Goal: Information Seeking & Learning: Find specific fact

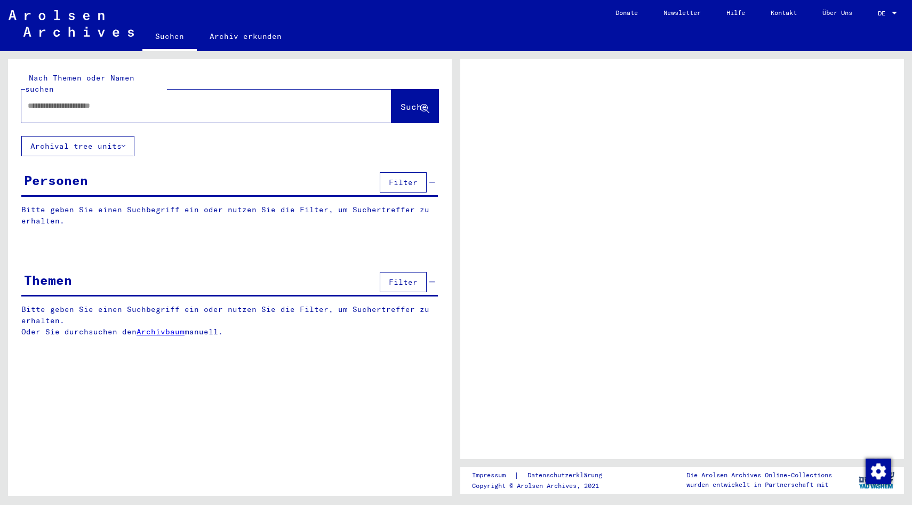
click at [299, 94] on div at bounding box center [193, 106] width 344 height 24
click at [288, 100] on input "text" at bounding box center [197, 105] width 338 height 11
type input "**********"
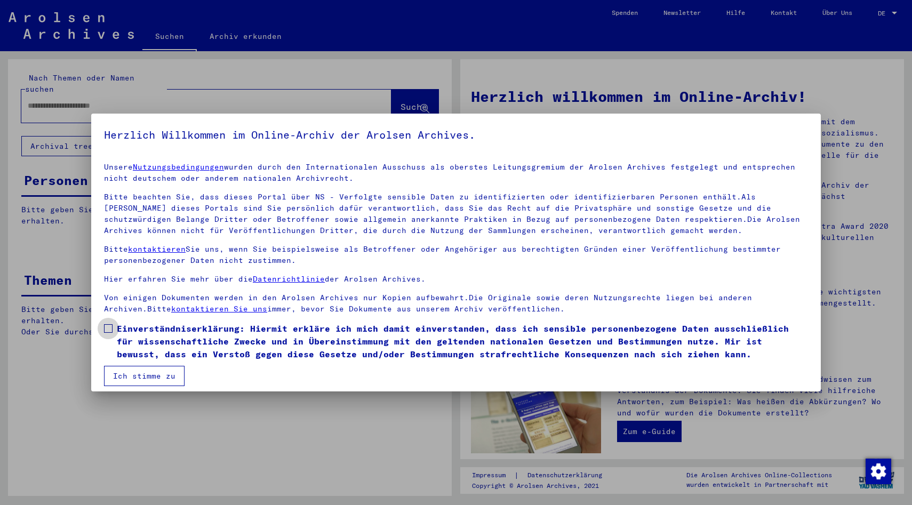
click at [109, 326] on span at bounding box center [108, 328] width 9 height 9
click at [143, 376] on button "Ich stimme zu" at bounding box center [144, 376] width 80 height 20
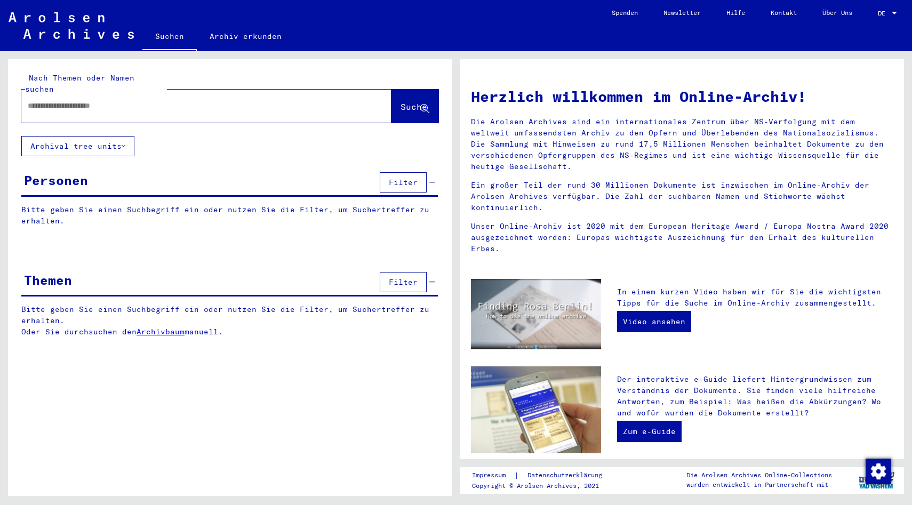
click at [151, 94] on div at bounding box center [190, 106] width 338 height 24
click at [139, 112] on div "Nach Themen oder Namen suchen Suche" at bounding box center [230, 97] width 444 height 77
click at [139, 100] on input "text" at bounding box center [194, 105] width 332 height 11
click at [876, 12] on link "DE DE" at bounding box center [888, 13] width 47 height 26
click at [887, 11] on span "DE" at bounding box center [883, 13] width 12 height 7
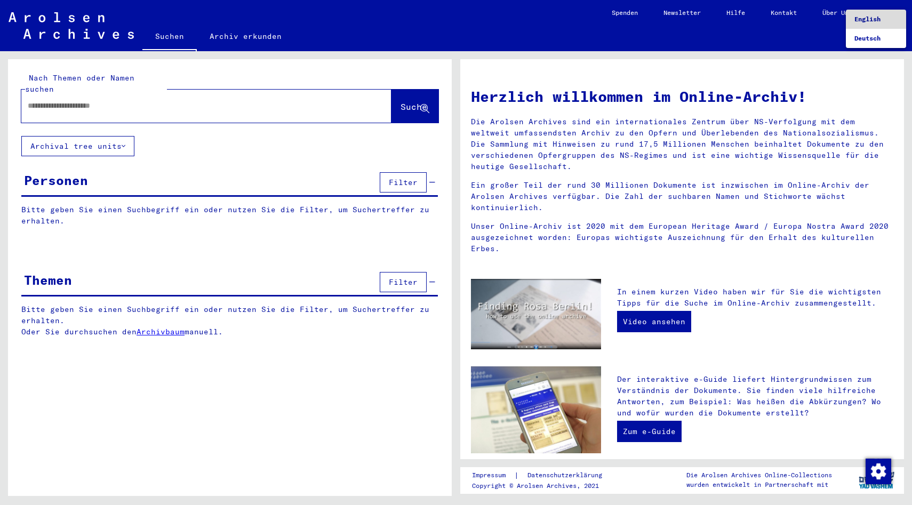
click at [882, 23] on span "English" at bounding box center [875, 19] width 43 height 19
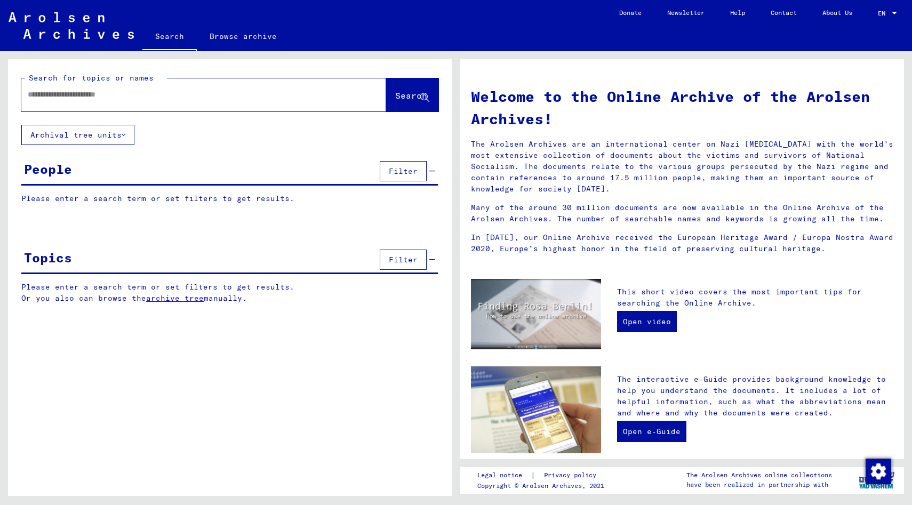
click at [355, 99] on div at bounding box center [203, 94] width 365 height 33
click at [340, 93] on div at bounding box center [203, 94] width 365 height 33
click at [276, 93] on input "text" at bounding box center [191, 94] width 326 height 11
type input "**********"
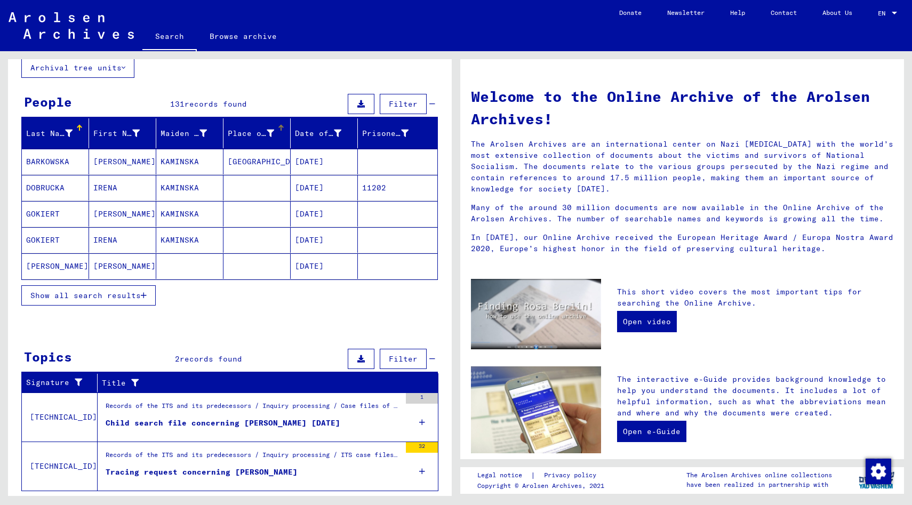
scroll to position [93, 0]
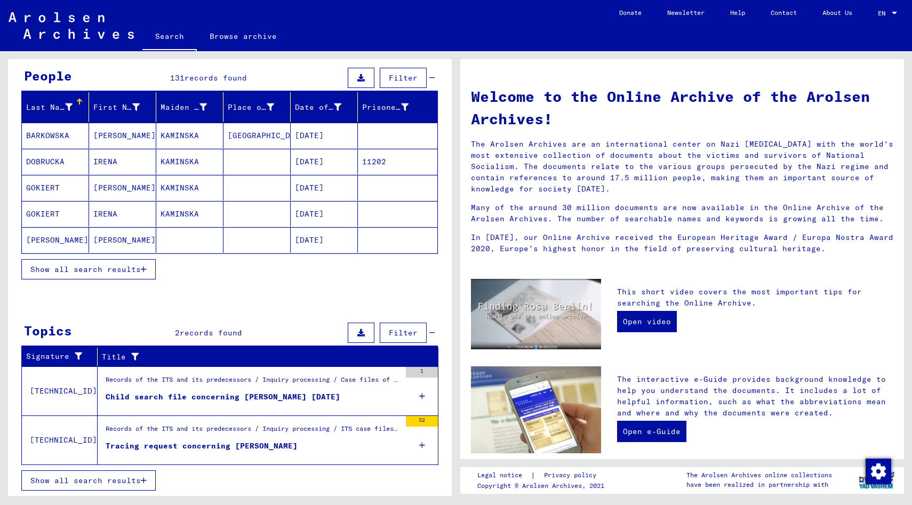
click at [101, 267] on span "Show all search results" at bounding box center [85, 269] width 110 height 10
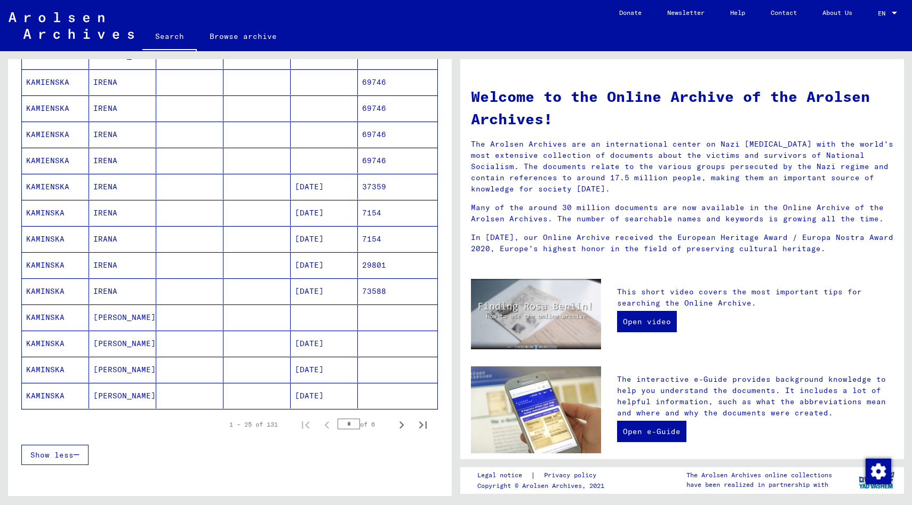
scroll to position [498, 0]
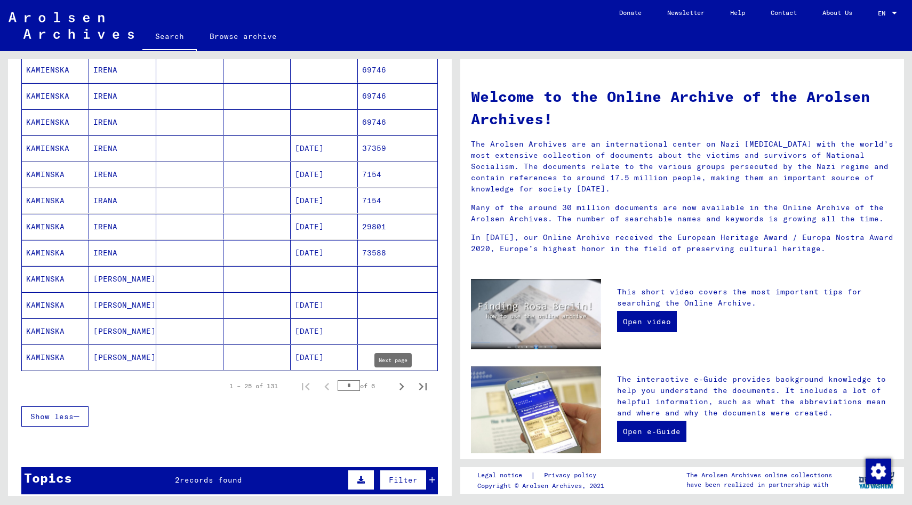
click at [399, 385] on icon "Next page" at bounding box center [401, 386] width 5 height 7
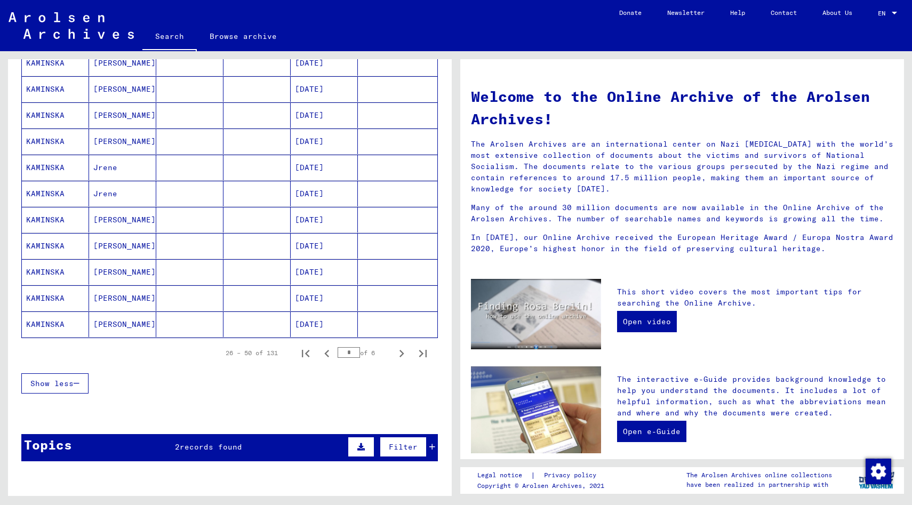
scroll to position [553, 0]
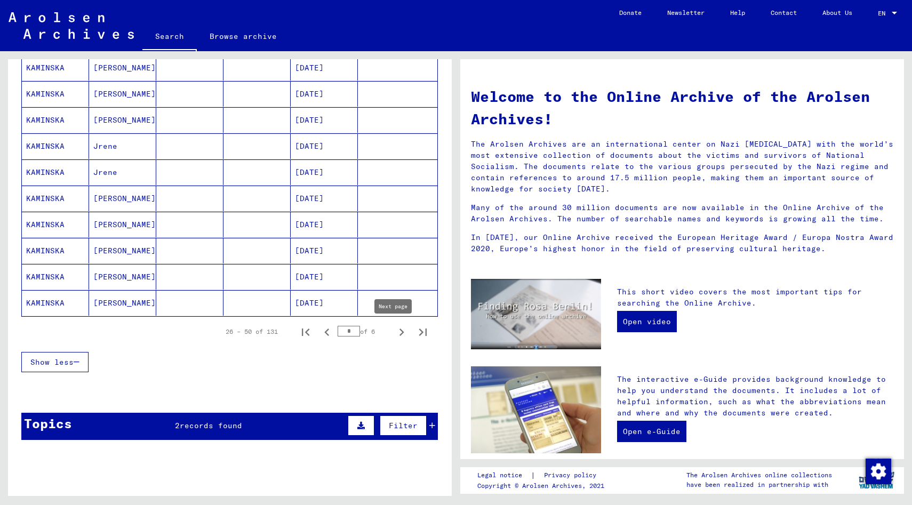
click at [394, 337] on icon "Next page" at bounding box center [401, 332] width 15 height 15
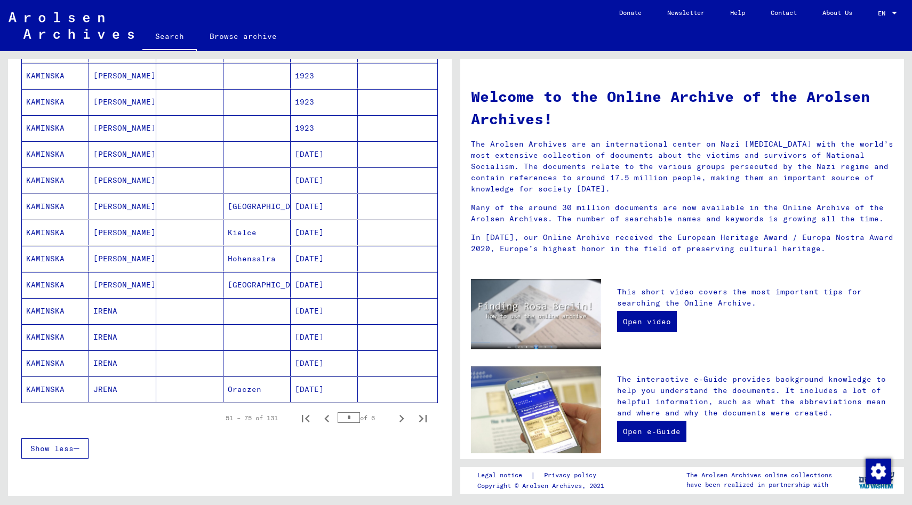
scroll to position [471, 0]
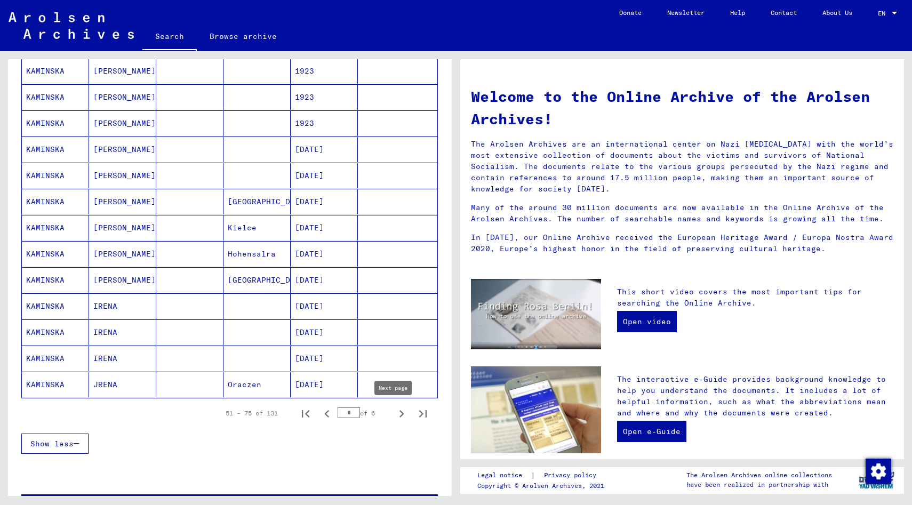
click at [399, 412] on icon "Next page" at bounding box center [401, 413] width 5 height 7
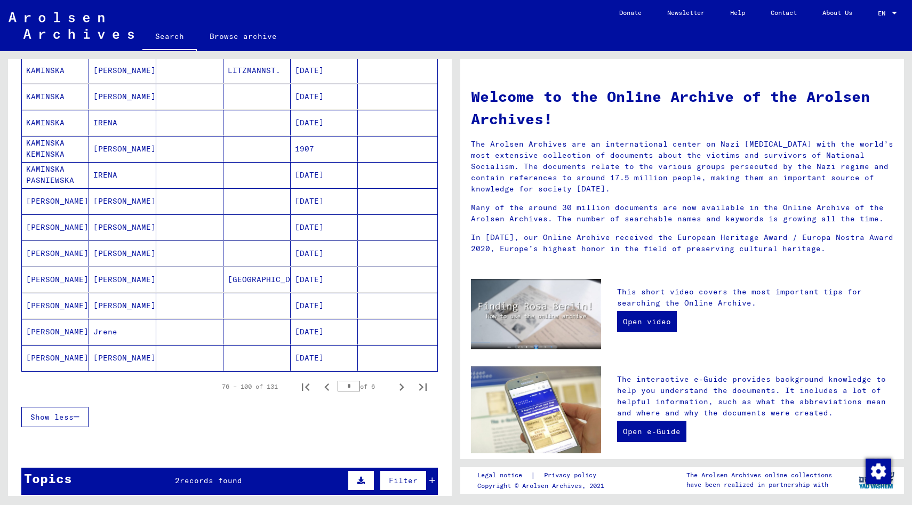
scroll to position [510, 0]
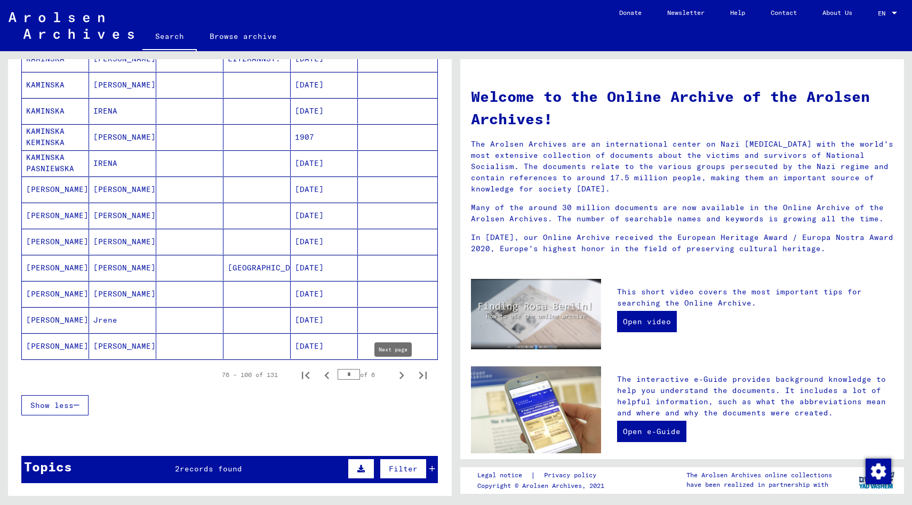
click at [394, 379] on icon "Next page" at bounding box center [401, 375] width 15 height 15
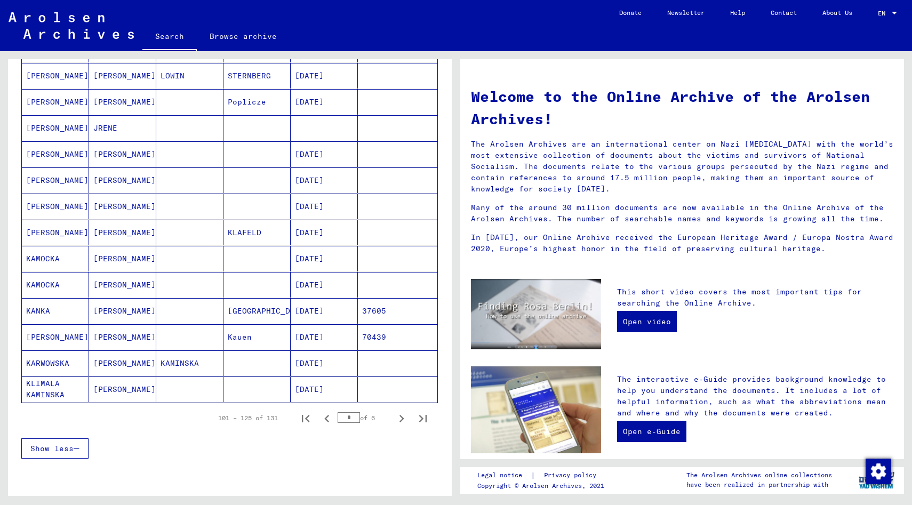
scroll to position [472, 0]
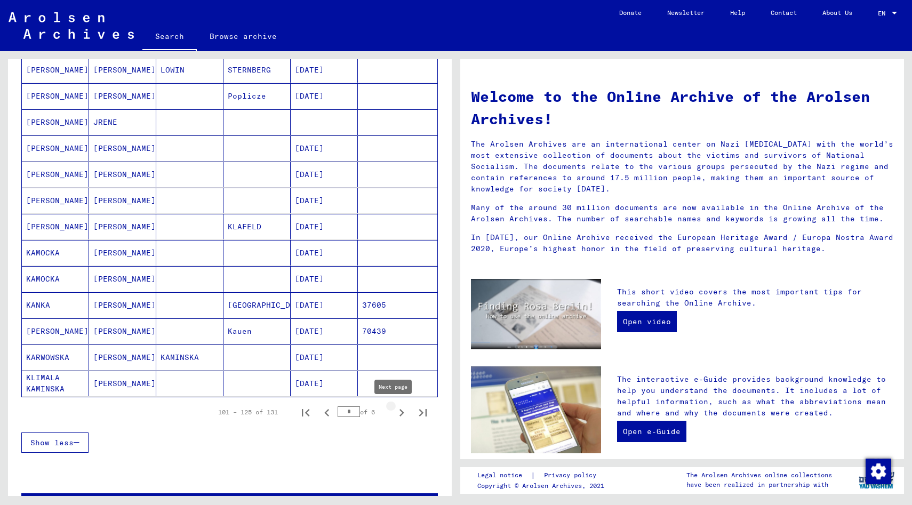
click at [394, 412] on icon "Next page" at bounding box center [401, 412] width 15 height 15
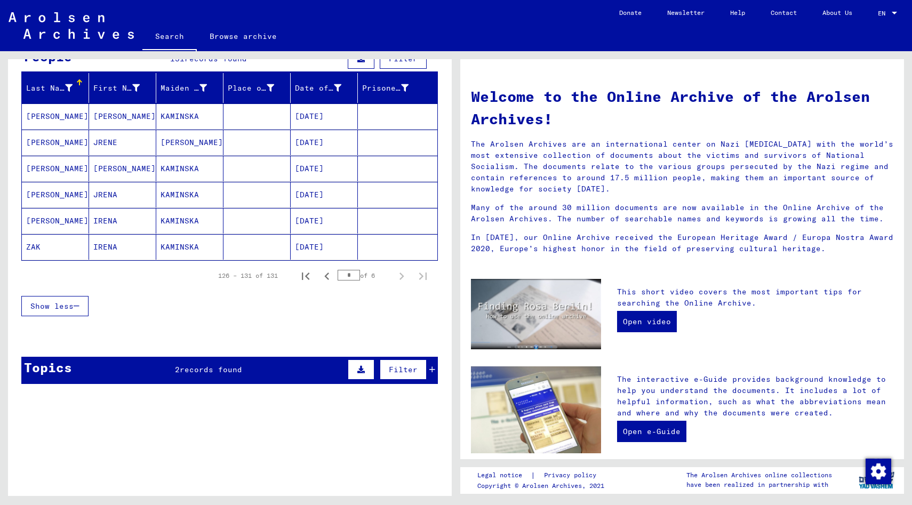
scroll to position [113, 0]
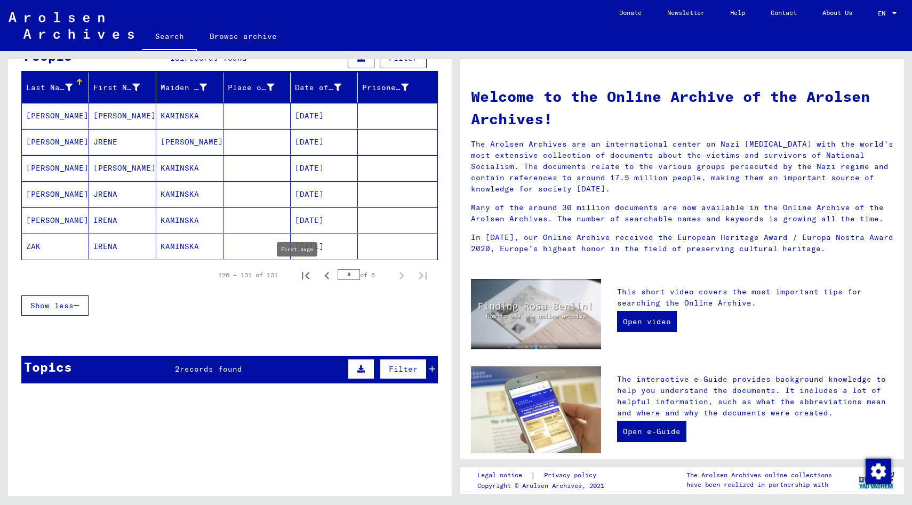
click at [298, 273] on icon "First page" at bounding box center [305, 275] width 15 height 15
type input "*"
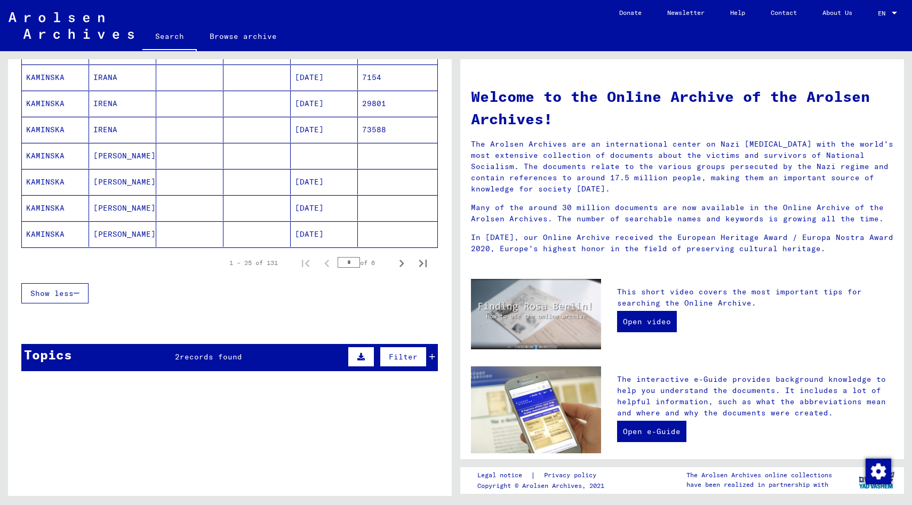
scroll to position [637, 0]
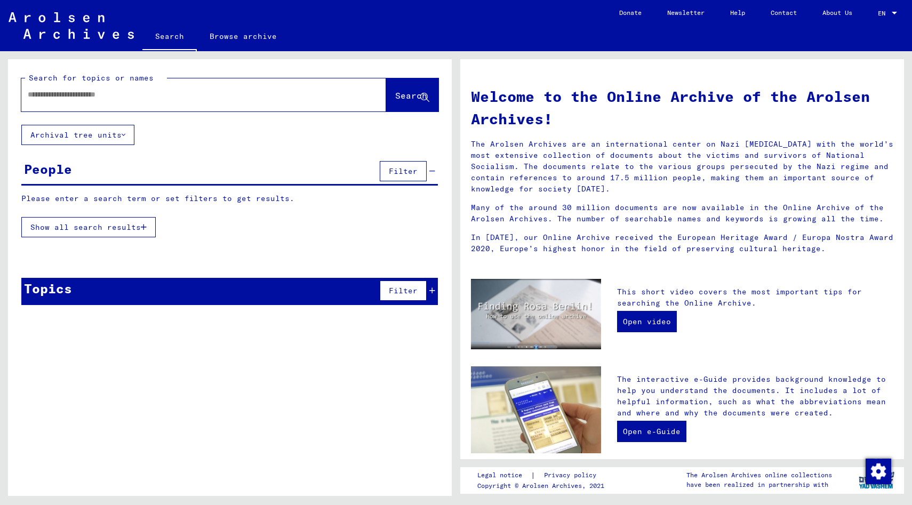
type input "**********"
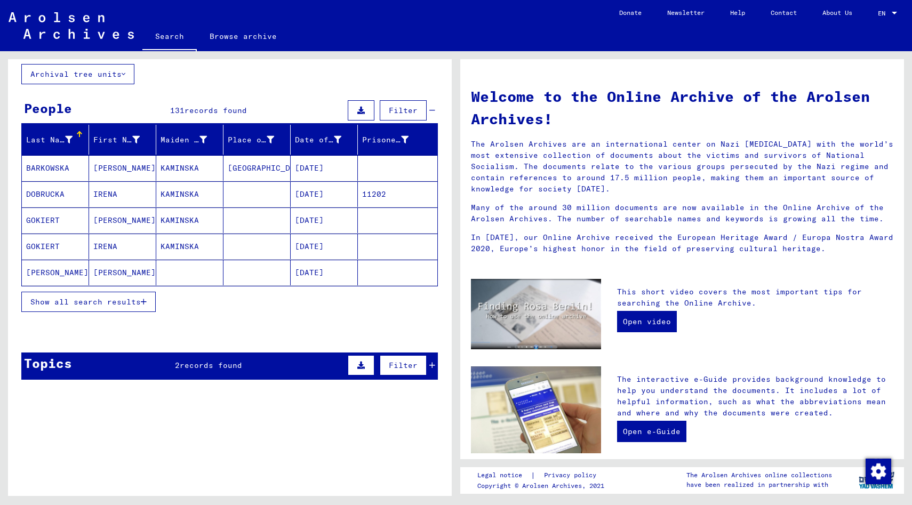
scroll to position [85, 0]
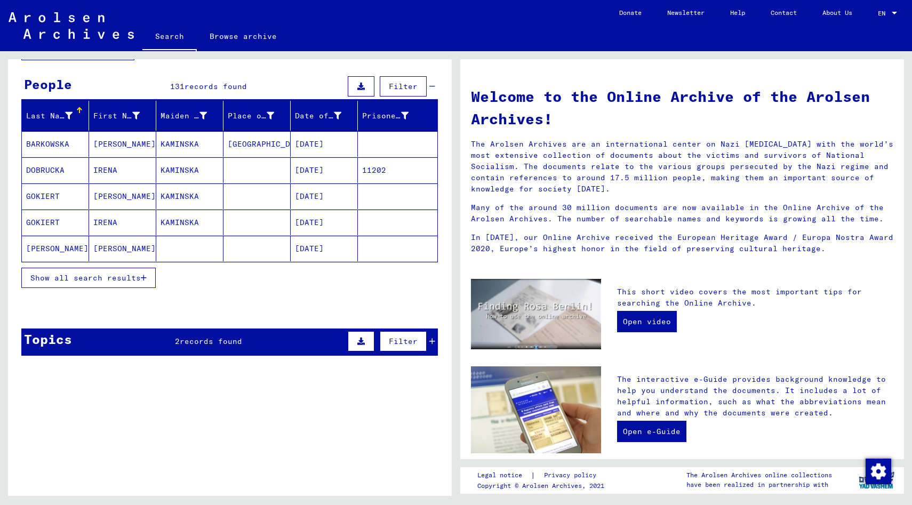
click at [73, 344] on div "Topics 2 records found Filter" at bounding box center [229, 341] width 416 height 27
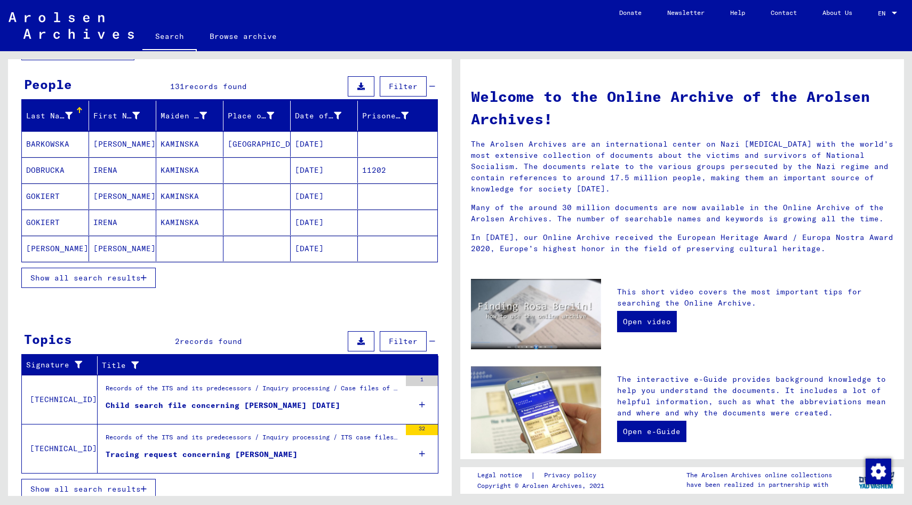
scroll to position [93, 0]
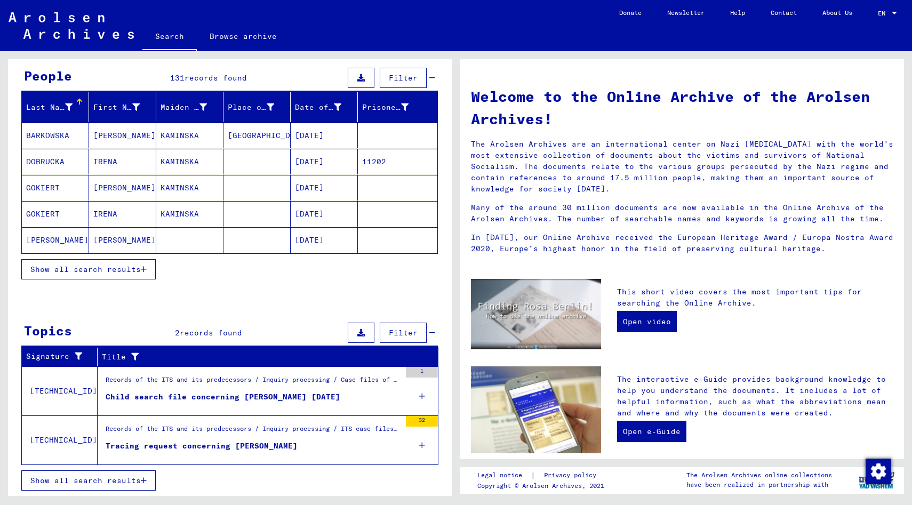
click at [142, 388] on div "Records of the ITS and its predecessors / Inquiry processing / Case files of Ch…" at bounding box center [253, 382] width 295 height 15
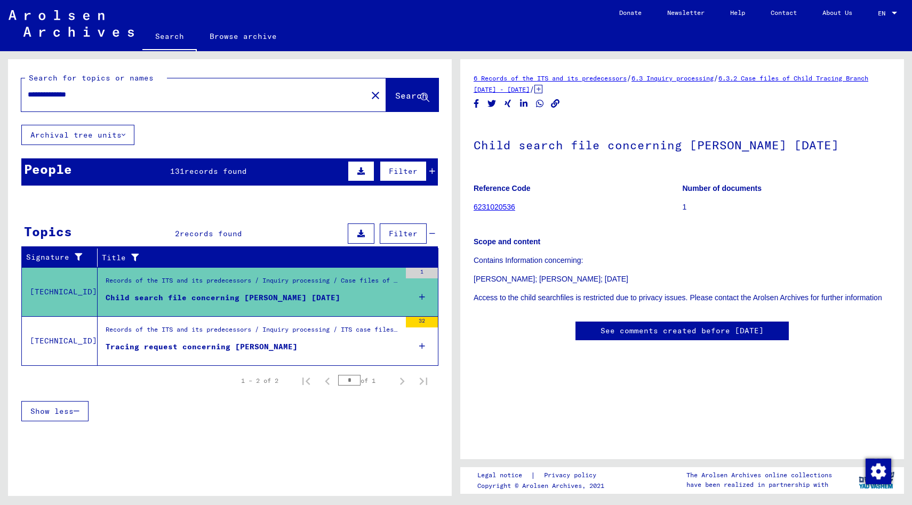
click at [579, 108] on div "6 Records of the ITS and its predecessors / 6.3 Inquiry processing / 6.3.2 Case…" at bounding box center [681, 217] width 417 height 289
click at [303, 345] on figure "Tracing request concerning [PERSON_NAME]" at bounding box center [253, 349] width 295 height 16
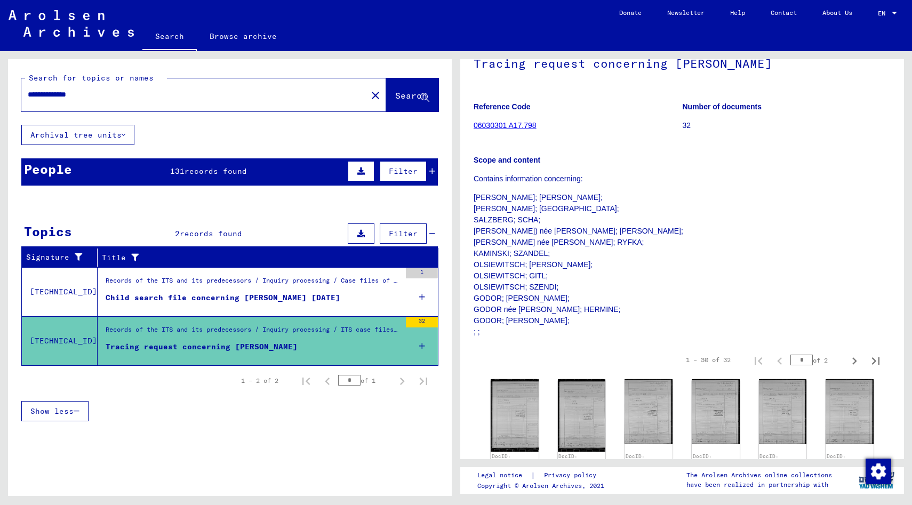
scroll to position [38, 0]
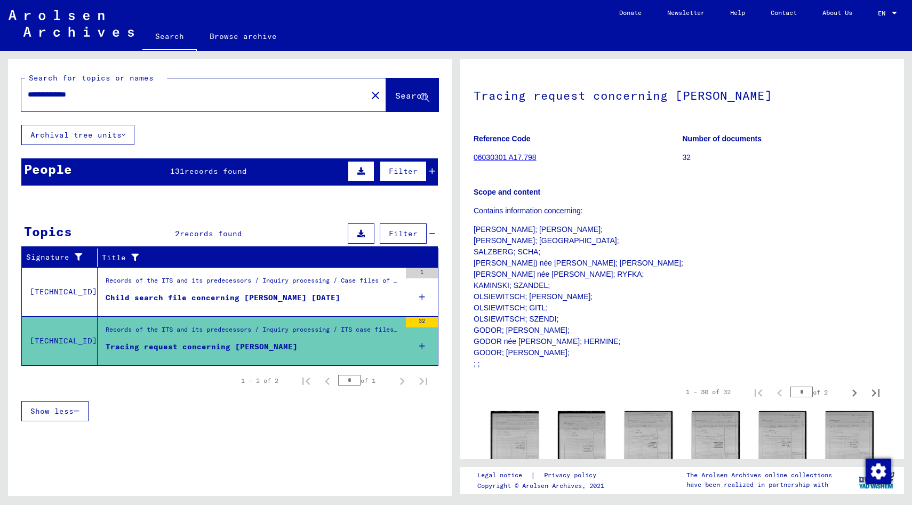
click at [326, 307] on figure "Child search file concerning [PERSON_NAME] [DATE]" at bounding box center [253, 300] width 295 height 16
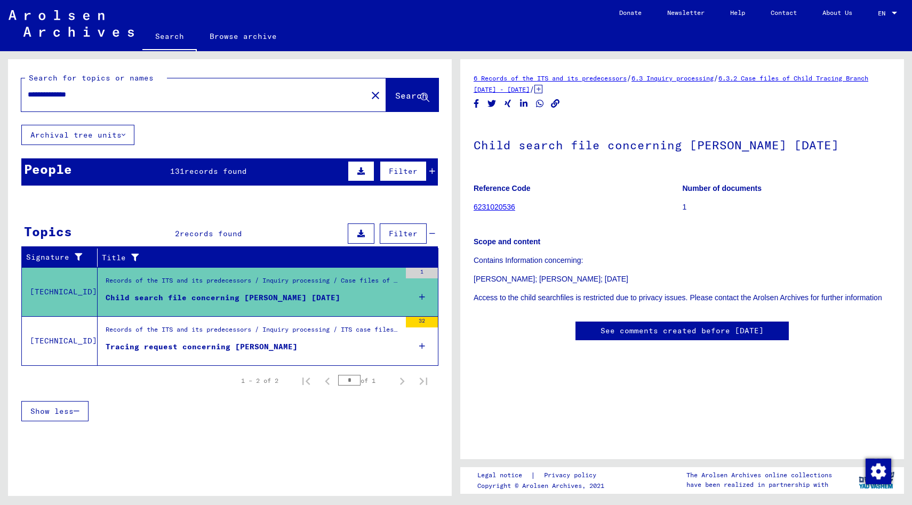
scroll to position [1, 0]
click at [517, 85] on link "6.3.2 Case files of Child Tracing Branch [DATE] - [DATE]" at bounding box center [670, 83] width 395 height 19
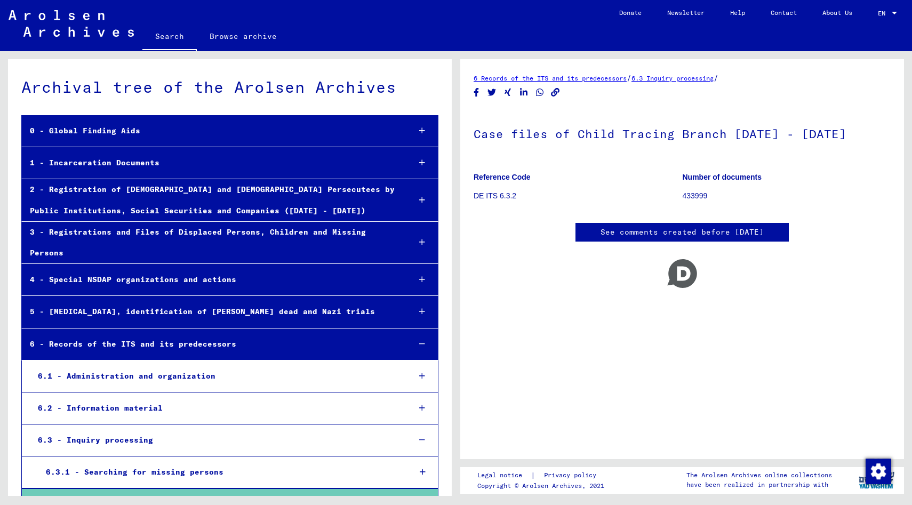
scroll to position [184, 0]
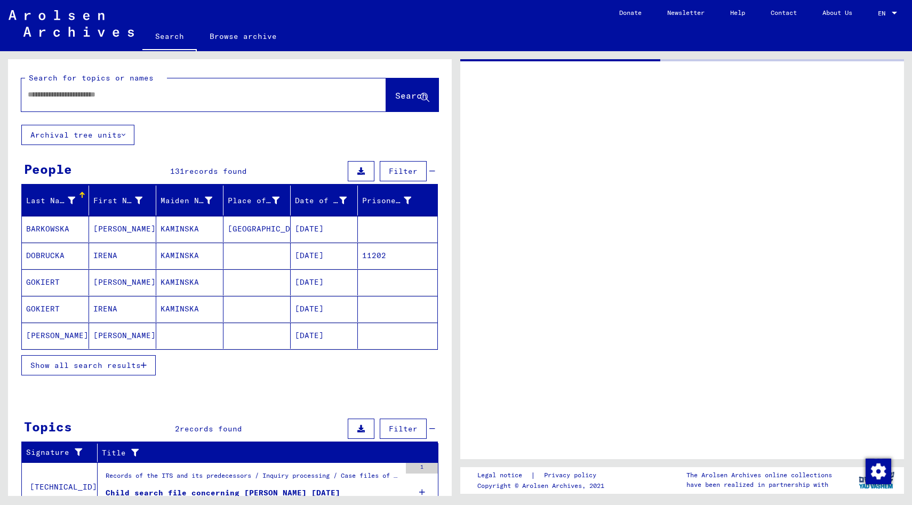
type input "******"
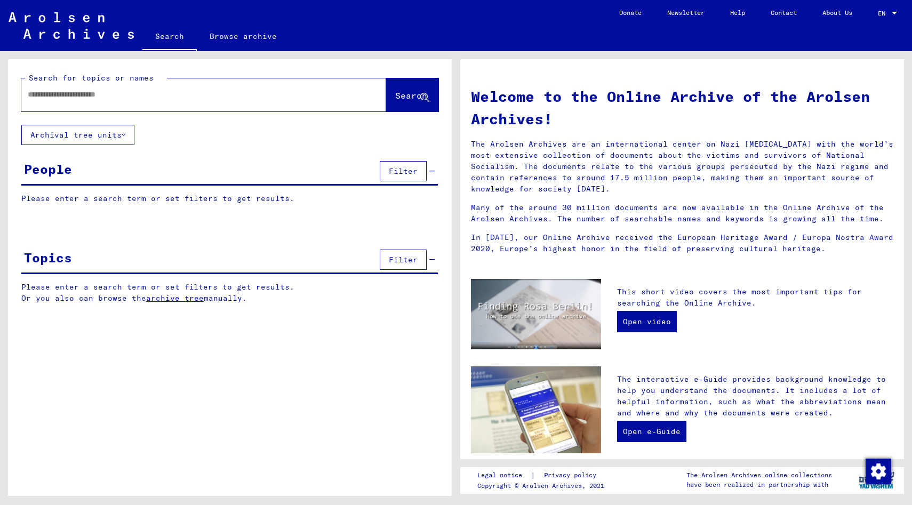
click at [111, 95] on input "text" at bounding box center [191, 94] width 326 height 11
type input "**********"
